Goal: Communication & Community: Answer question/provide support

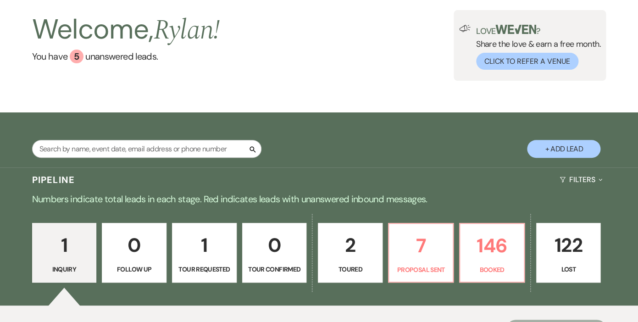
scroll to position [262, 0]
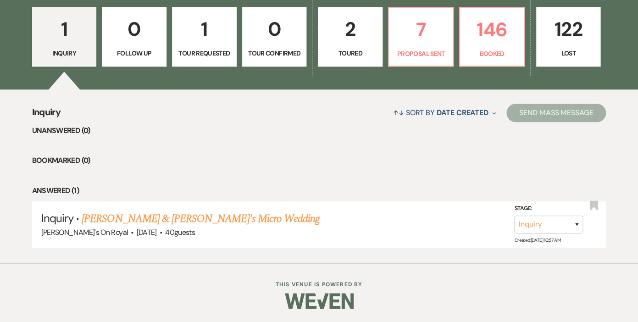
click at [481, 69] on div "1 Inquiry 0 Follow Up 1 Tour Requested 0 Tour Confirmed 2 Toured 7 Proposal Sen…" at bounding box center [319, 43] width 638 height 94
click at [481, 60] on link "146 Booked" at bounding box center [492, 37] width 66 height 60
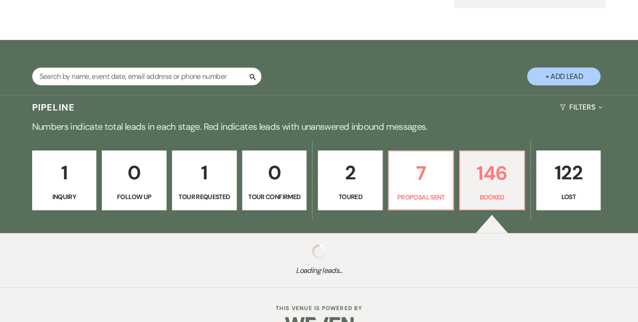
scroll to position [143, 0]
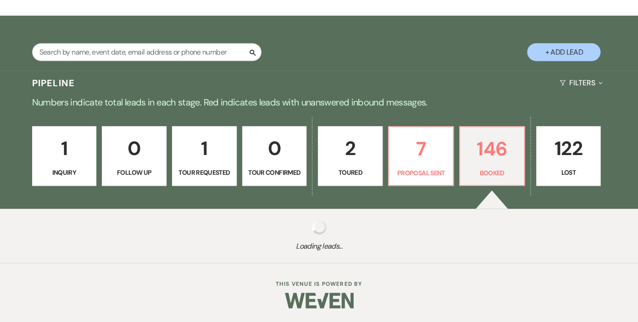
click at [71, 172] on p "Inquiry" at bounding box center [64, 172] width 53 height 10
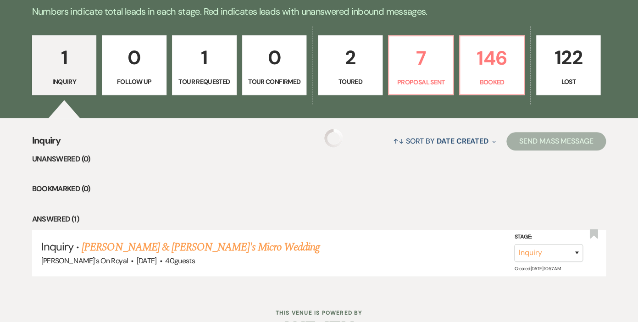
scroll to position [235, 0]
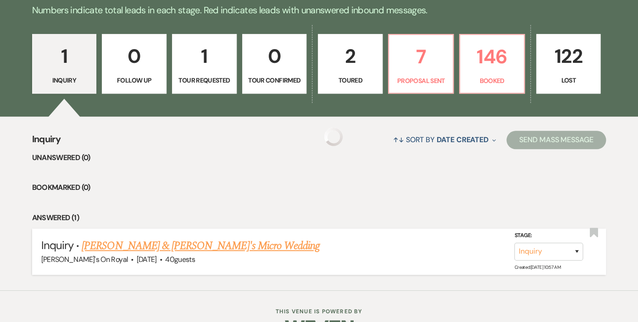
click at [160, 246] on link "[PERSON_NAME] & [PERSON_NAME]'s Micro Wedding" at bounding box center [201, 245] width 238 height 17
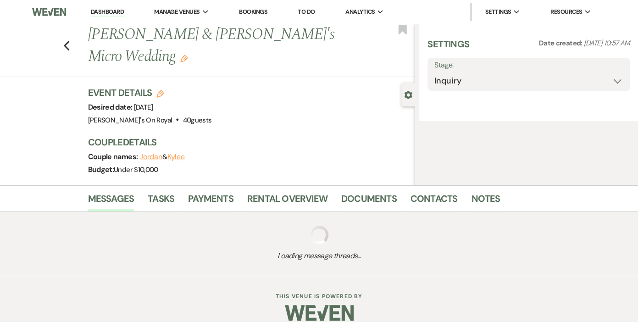
select select "8"
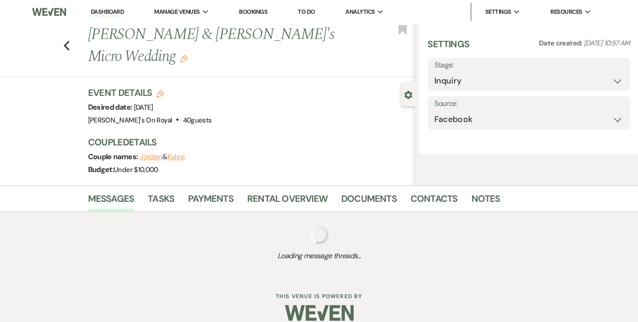
select select "16"
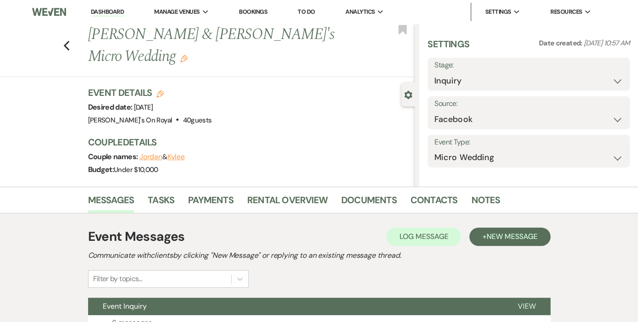
scroll to position [82, 0]
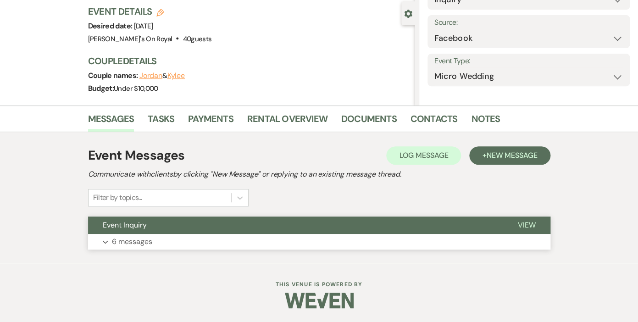
click at [129, 247] on p "6 messages" at bounding box center [132, 242] width 40 height 12
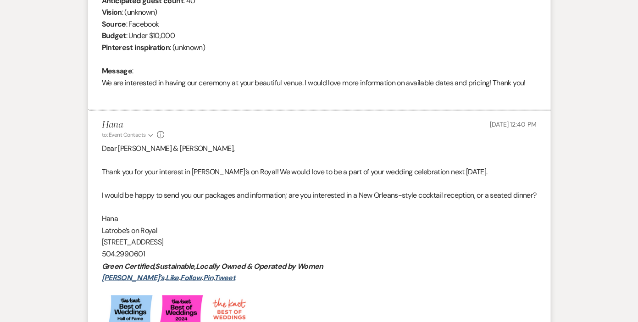
scroll to position [0, 0]
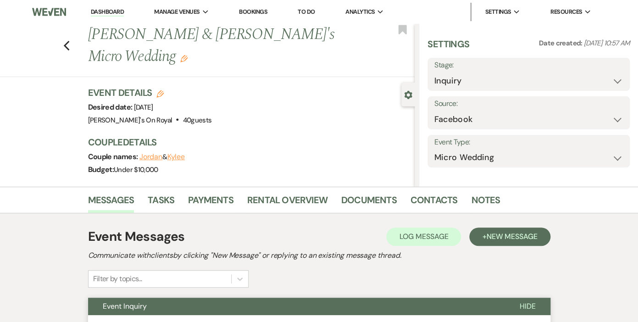
click at [113, 10] on link "Dashboard" at bounding box center [107, 12] width 33 height 9
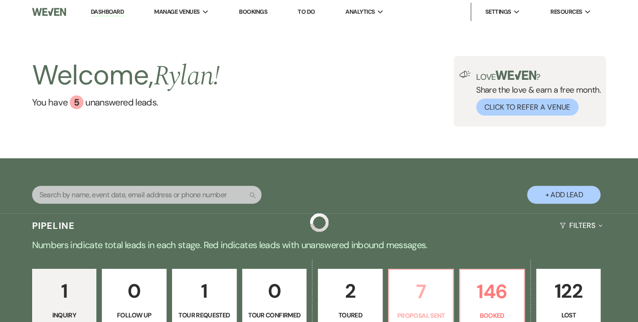
click at [419, 292] on p "7" at bounding box center [420, 291] width 53 height 31
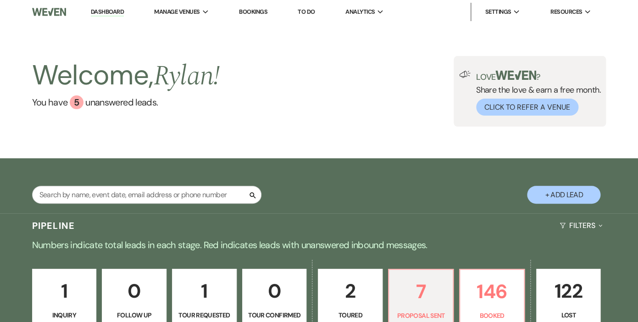
select select "6"
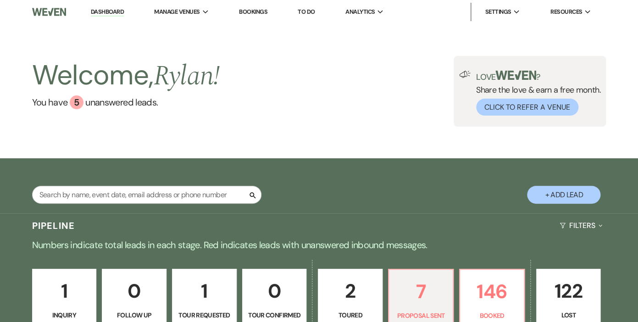
select select "6"
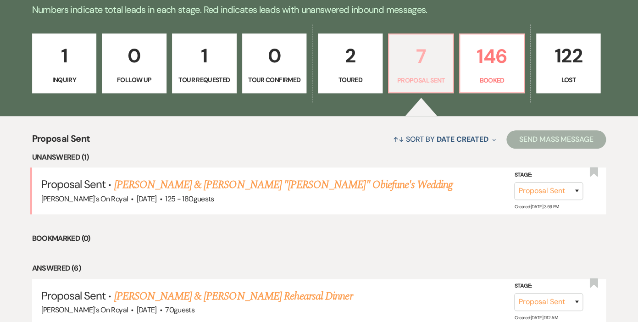
scroll to position [240, 0]
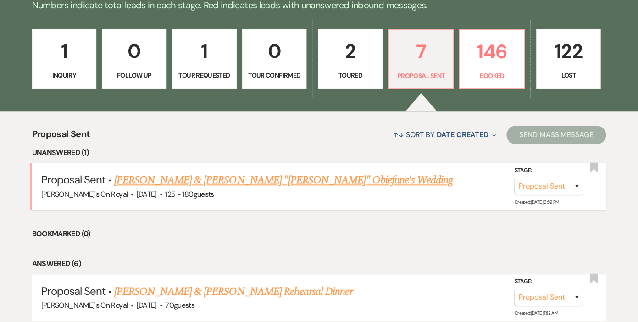
click at [238, 182] on link "Uva Dayalan & Chineme "Chin" Obiefune's Wedding" at bounding box center [283, 180] width 339 height 17
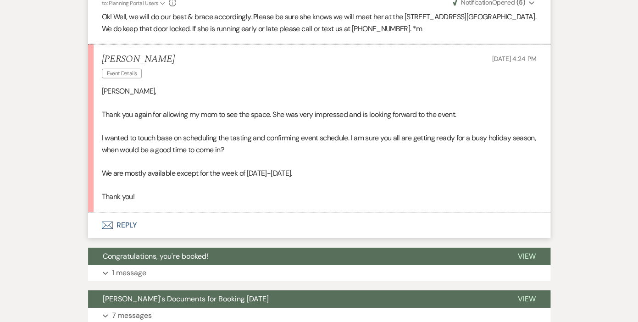
scroll to position [1005, 0]
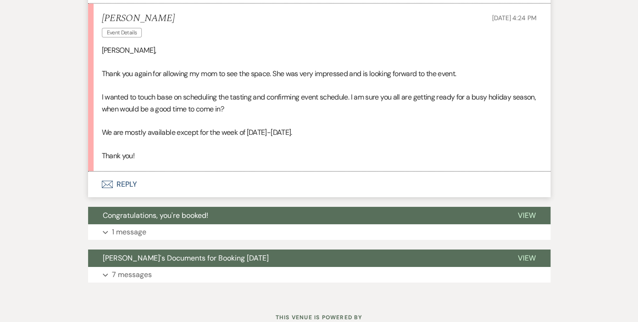
click at [133, 171] on button "Envelope Reply" at bounding box center [319, 184] width 462 height 26
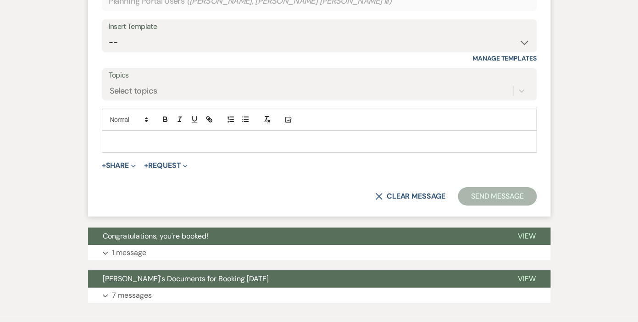
scroll to position [1251, 0]
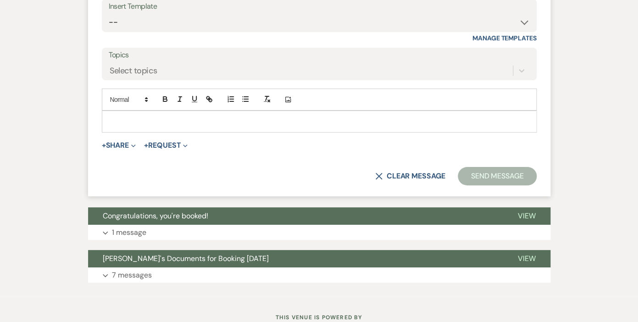
click at [154, 116] on p at bounding box center [319, 121] width 420 height 10
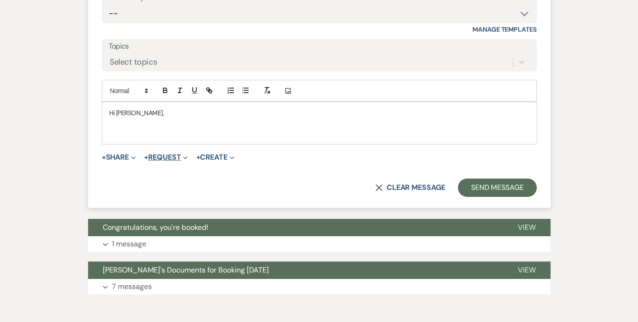
scroll to position [1251, 0]
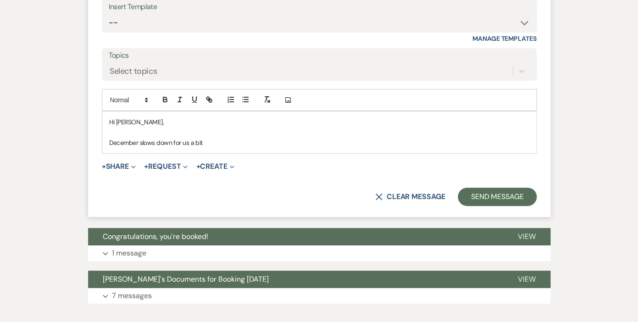
click at [140, 138] on p "December slows down for us a bit" at bounding box center [319, 143] width 420 height 10
click at [202, 138] on p "December slows down for us a bit" at bounding box center [319, 143] width 420 height 10
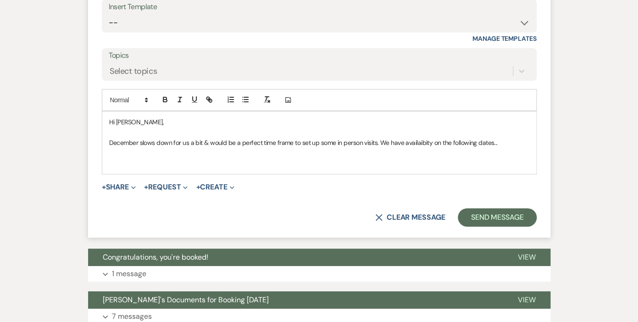
click at [417, 138] on p "December slows down for us a bit & would be a perfect time frame to set up some…" at bounding box center [319, 143] width 420 height 10
click at [501, 138] on p "December slows down for us a bit & would be a perfect time frame to set up some…" at bounding box center [319, 143] width 420 height 10
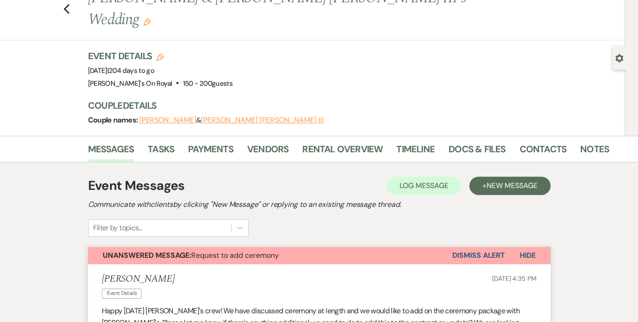
scroll to position [0, 0]
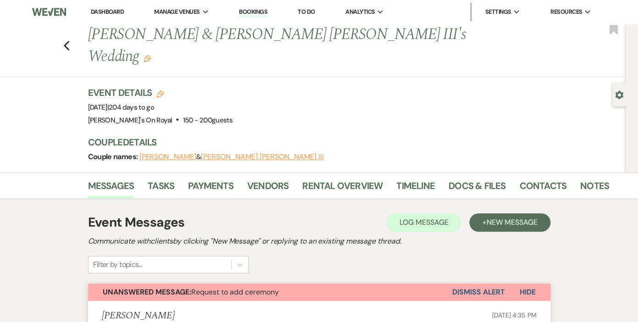
click at [109, 12] on link "Dashboard" at bounding box center [107, 12] width 33 height 8
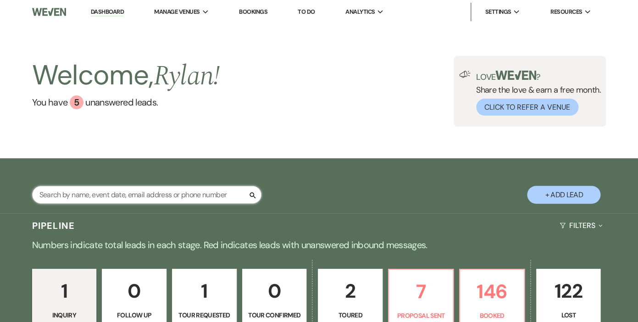
click at [136, 199] on input "text" at bounding box center [146, 195] width 229 height 18
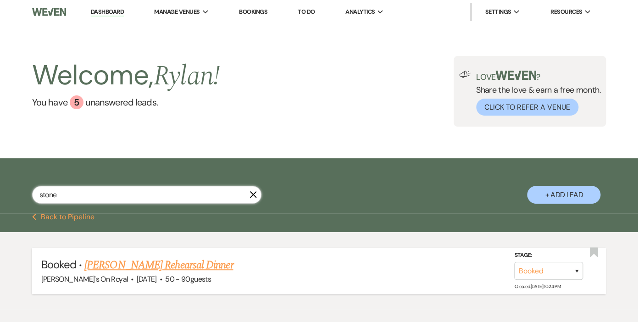
type input "stone"
click at [127, 265] on link "Marcus Stonecipher's Rehearsal Dinner" at bounding box center [158, 265] width 149 height 17
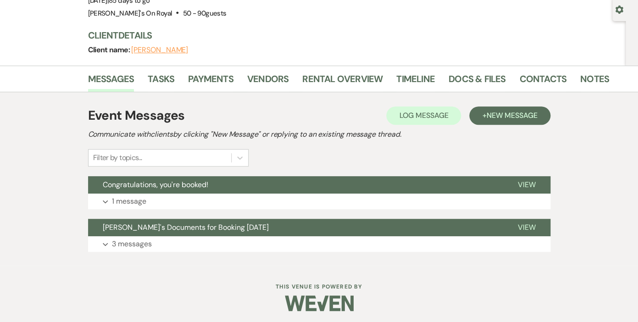
scroll to position [88, 0]
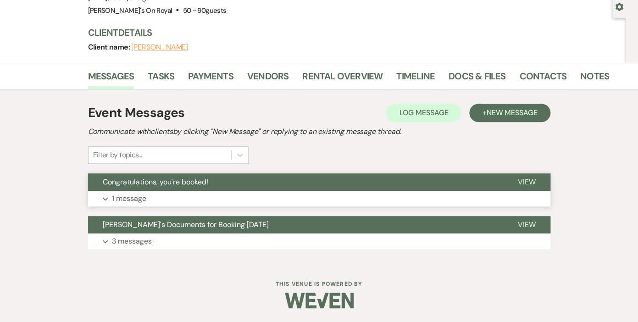
click at [130, 197] on p "1 message" at bounding box center [129, 199] width 34 height 12
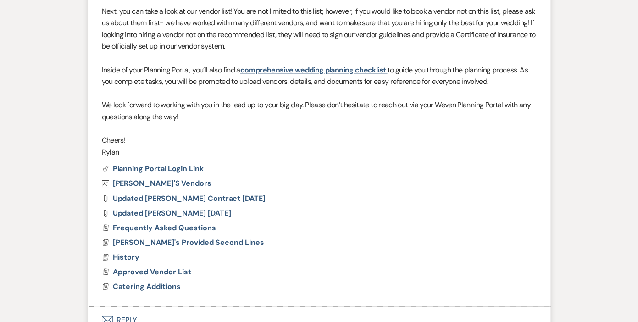
scroll to position [449, 0]
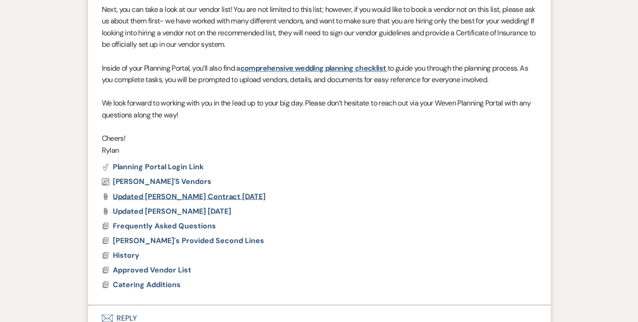
click at [183, 191] on span "Updated Stonecipher Contract 12.19.25" at bounding box center [189, 196] width 153 height 10
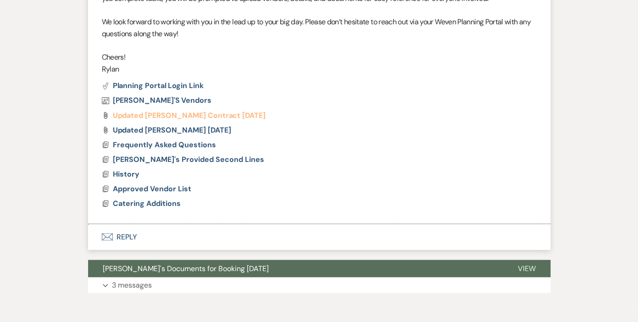
scroll to position [538, 0]
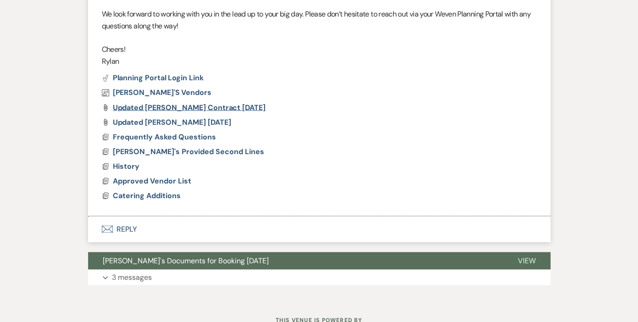
click at [146, 102] on span "Updated Stonecipher Contract 12.19.25" at bounding box center [189, 107] width 153 height 10
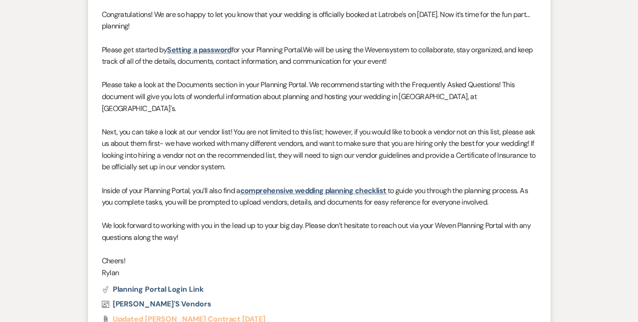
scroll to position [0, 0]
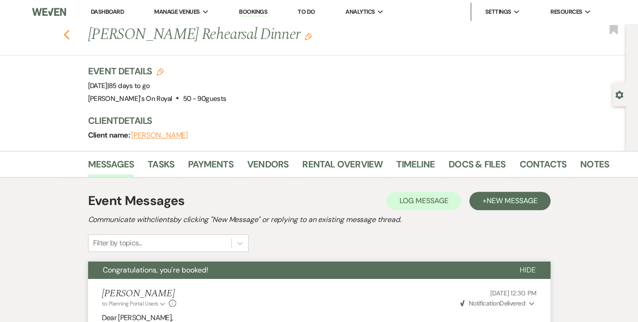
click at [66, 32] on icon "Previous" at bounding box center [66, 34] width 7 height 11
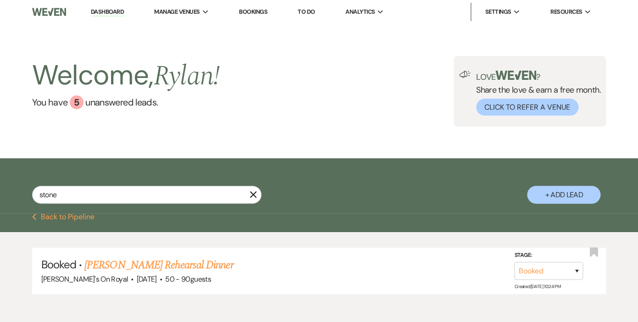
click at [254, 194] on use "button" at bounding box center [252, 194] width 7 height 7
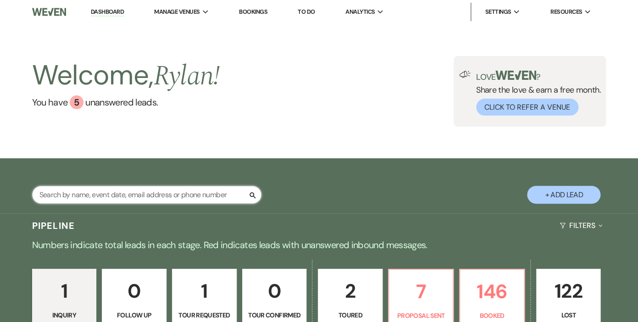
click at [173, 197] on input "text" at bounding box center [146, 195] width 229 height 18
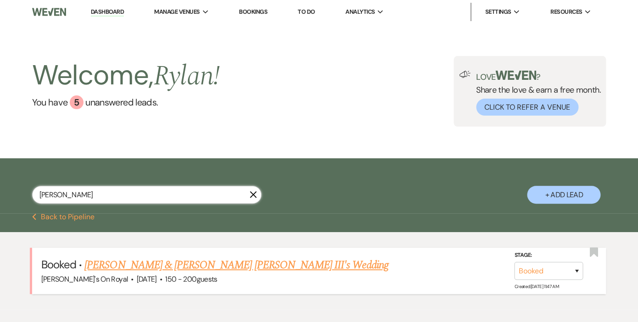
type input "nathalie"
click at [128, 263] on link "Nathalie Dillon & Trey Olen Dykes III's Wedding" at bounding box center [235, 265] width 303 height 17
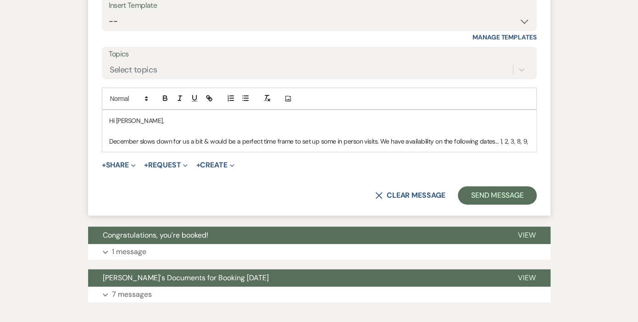
scroll to position [1255, 0]
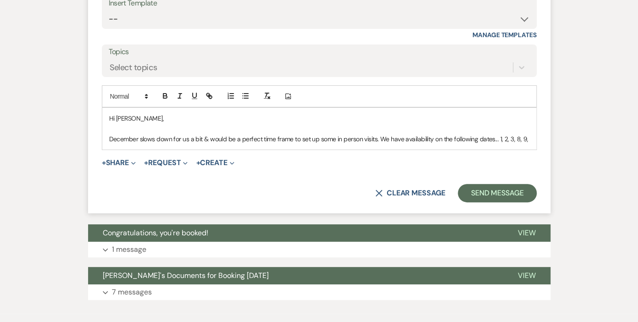
click at [529, 108] on div "Hi Nathalie, December slows down for us a bit & would be a perfect time frame t…" at bounding box center [319, 129] width 434 height 42
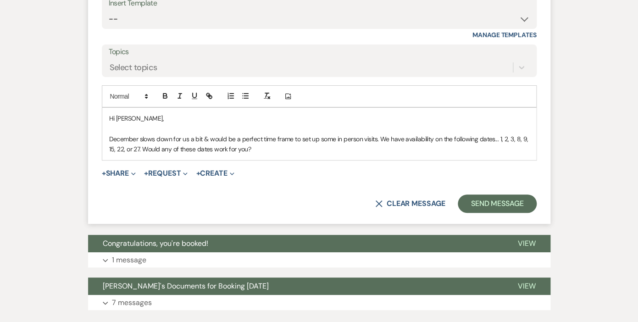
click at [380, 134] on p "December slows down for us a bit & would be a perfect time frame to set up some…" at bounding box center [319, 144] width 420 height 21
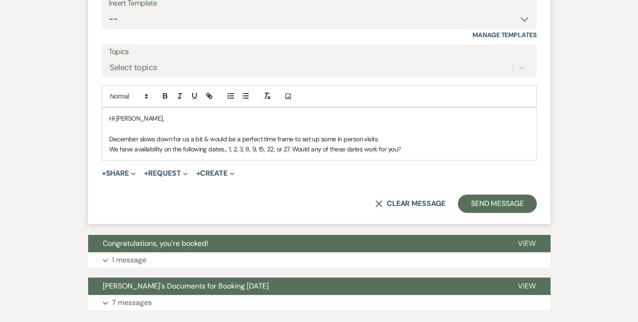
click at [289, 144] on p "We have availability on the following dates... 1, 2, 3, 8, 9, 15, 22, or 27. Wo…" at bounding box center [319, 149] width 420 height 10
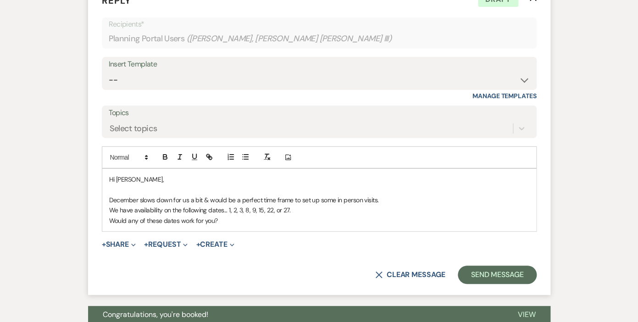
scroll to position [1293, 0]
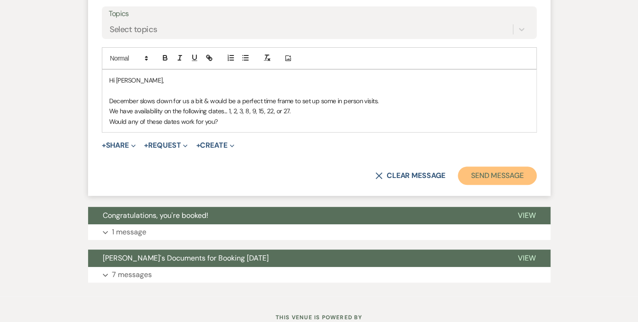
click at [485, 166] on button "Send Message" at bounding box center [496, 175] width 78 height 18
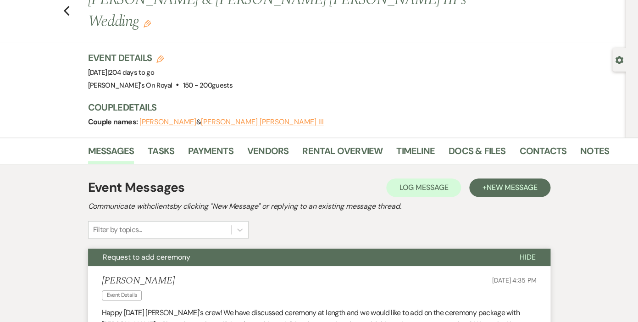
scroll to position [0, 0]
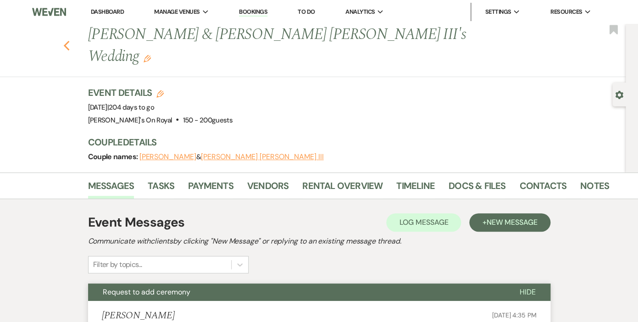
click at [66, 40] on icon "Previous" at bounding box center [66, 45] width 7 height 11
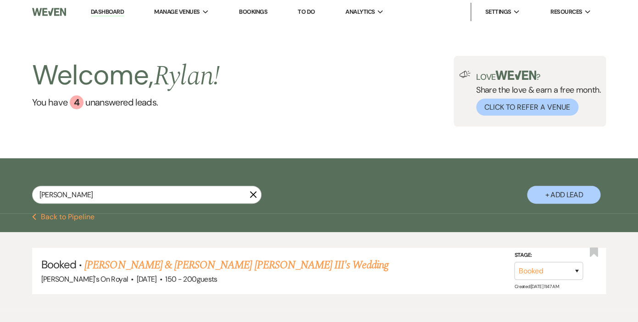
click at [253, 192] on icon "X" at bounding box center [252, 194] width 7 height 7
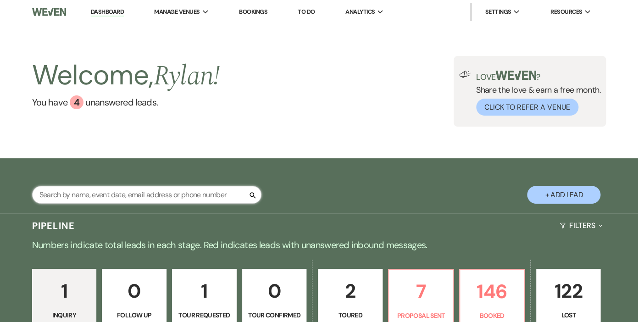
click at [238, 195] on input "text" at bounding box center [146, 195] width 229 height 18
type input "spa"
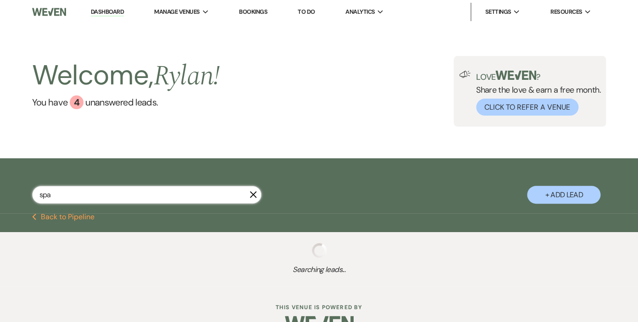
select select "8"
select select "5"
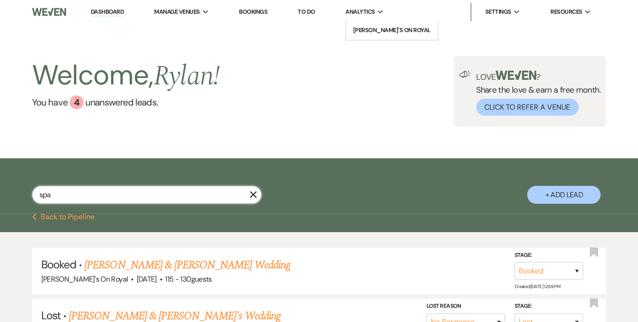
type input "spa"
click at [253, 195] on use "button" at bounding box center [252, 194] width 7 height 7
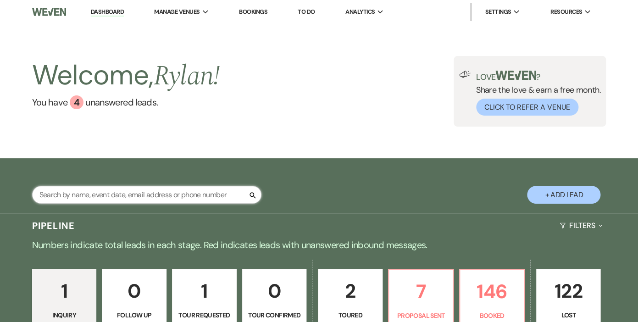
click at [240, 198] on input "text" at bounding box center [146, 195] width 229 height 18
type input "nunn"
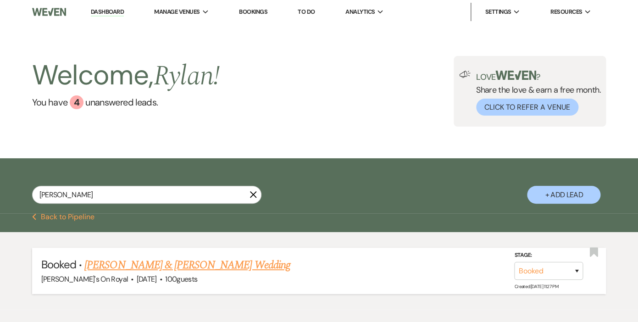
click at [163, 267] on link "Adam Nunn & Chloe Schrader's Wedding" at bounding box center [186, 265] width 205 height 17
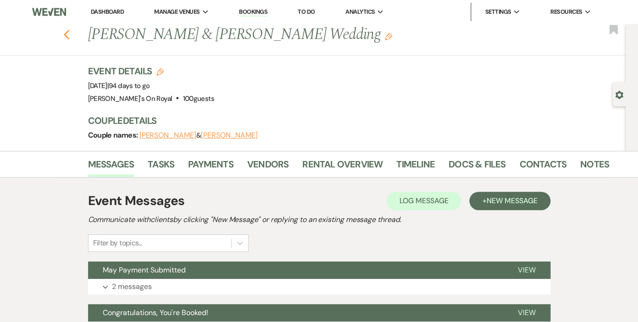
click at [66, 34] on icon "Previous" at bounding box center [66, 34] width 7 height 11
